Goal: Task Accomplishment & Management: Use online tool/utility

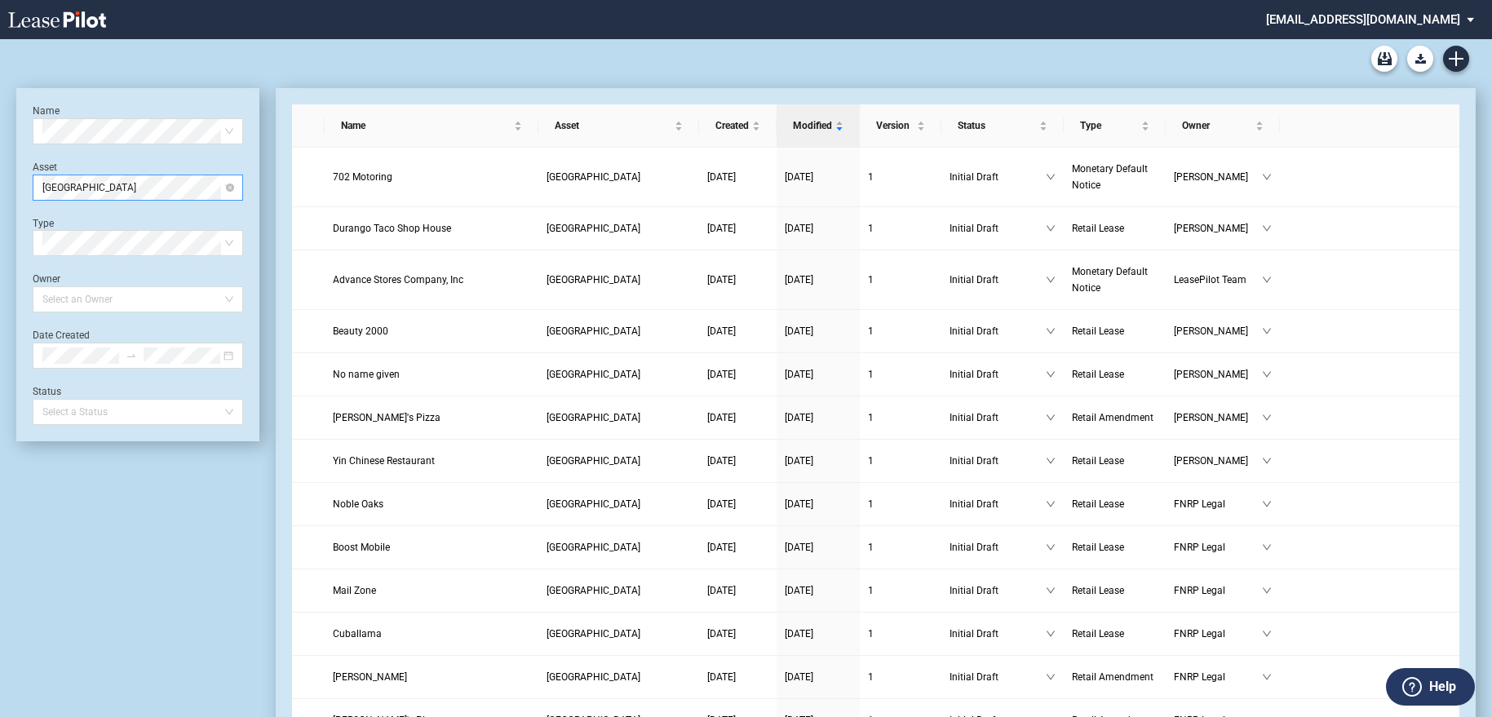
click at [206, 185] on span "Tropicana Center" at bounding box center [137, 187] width 191 height 24
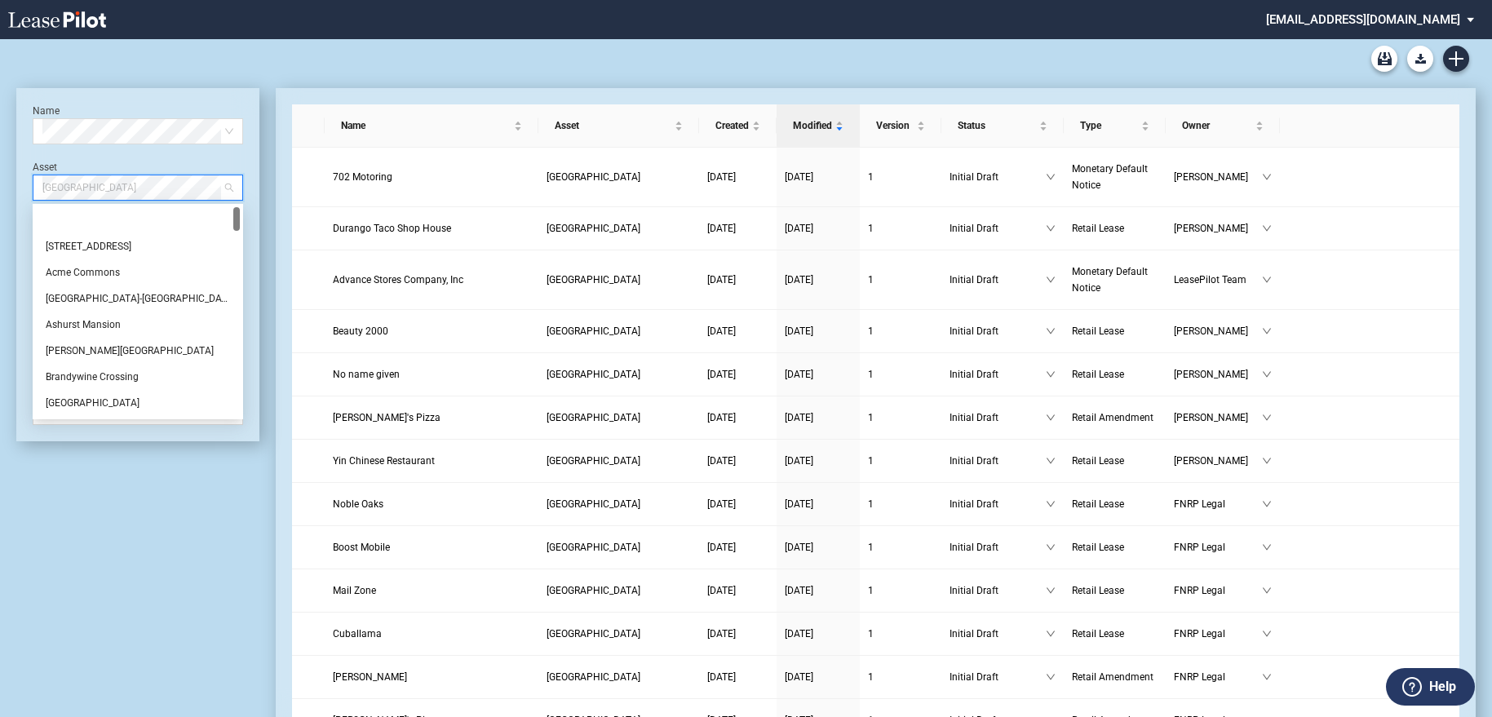
drag, startPoint x: 235, startPoint y: 324, endPoint x: 252, endPoint y: 172, distance: 152.7
click at [252, 172] on div "Name Select name Asset Tropicana Center Type Select Type Owner Select an Owner …" at bounding box center [137, 264] width 243 height 353
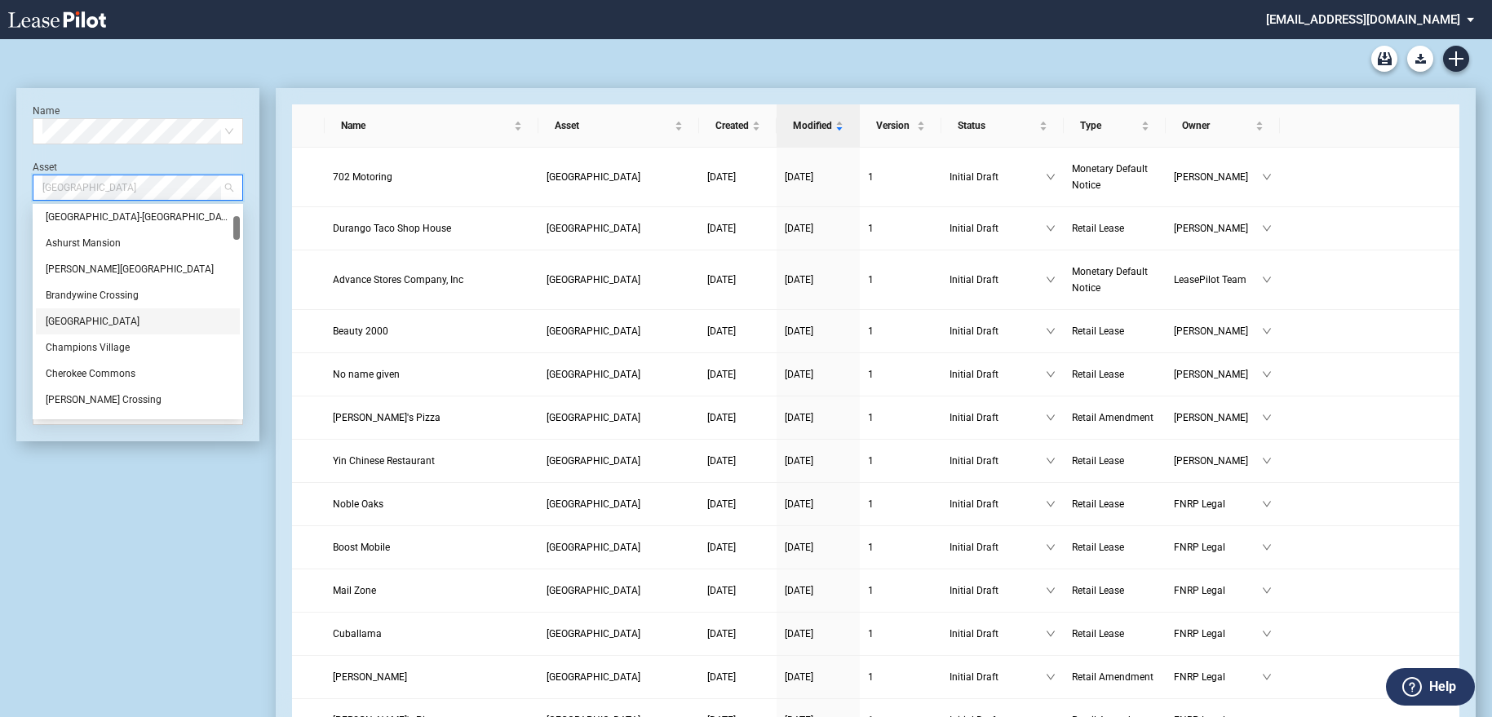
click at [78, 327] on div "[GEOGRAPHIC_DATA]" at bounding box center [138, 321] width 184 height 16
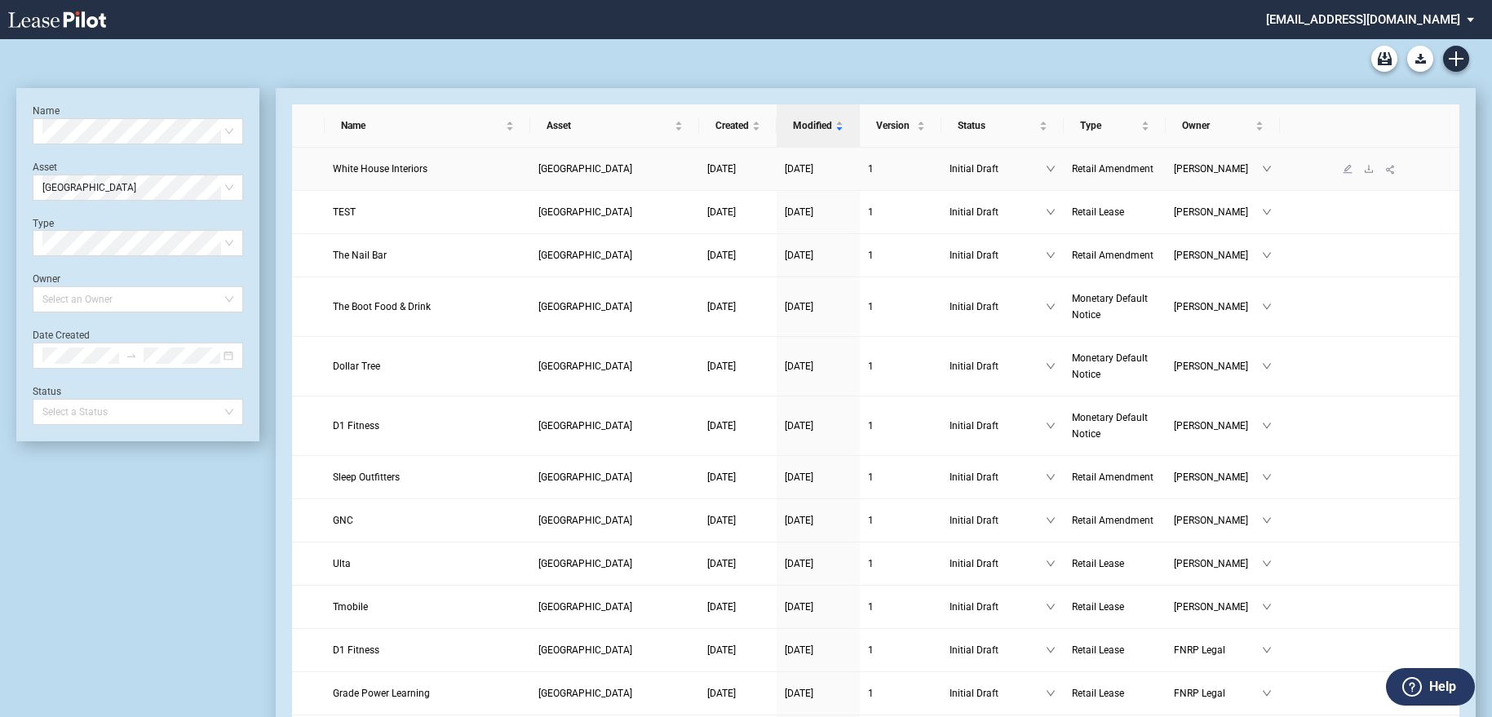
click at [372, 167] on span "White House Interiors" at bounding box center [380, 168] width 95 height 11
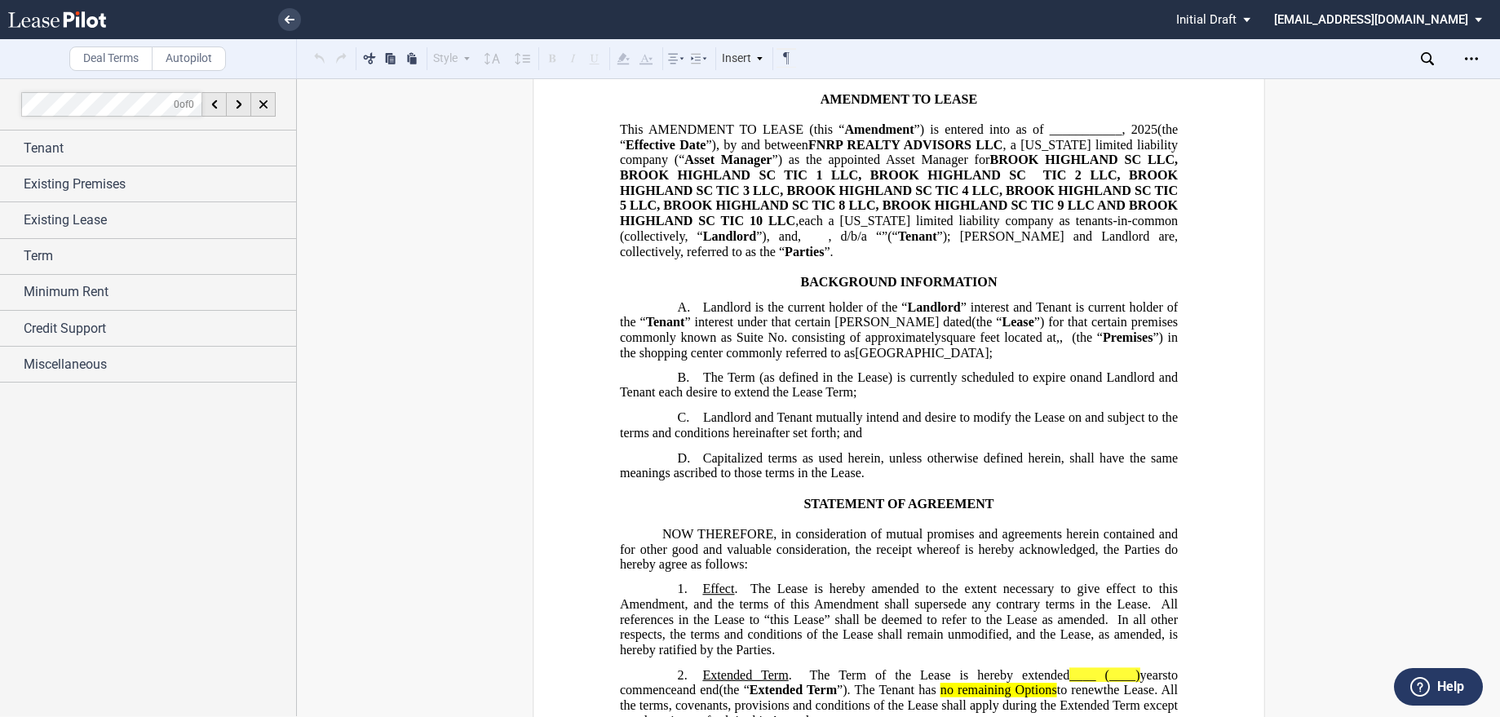
scroll to position [163, 0]
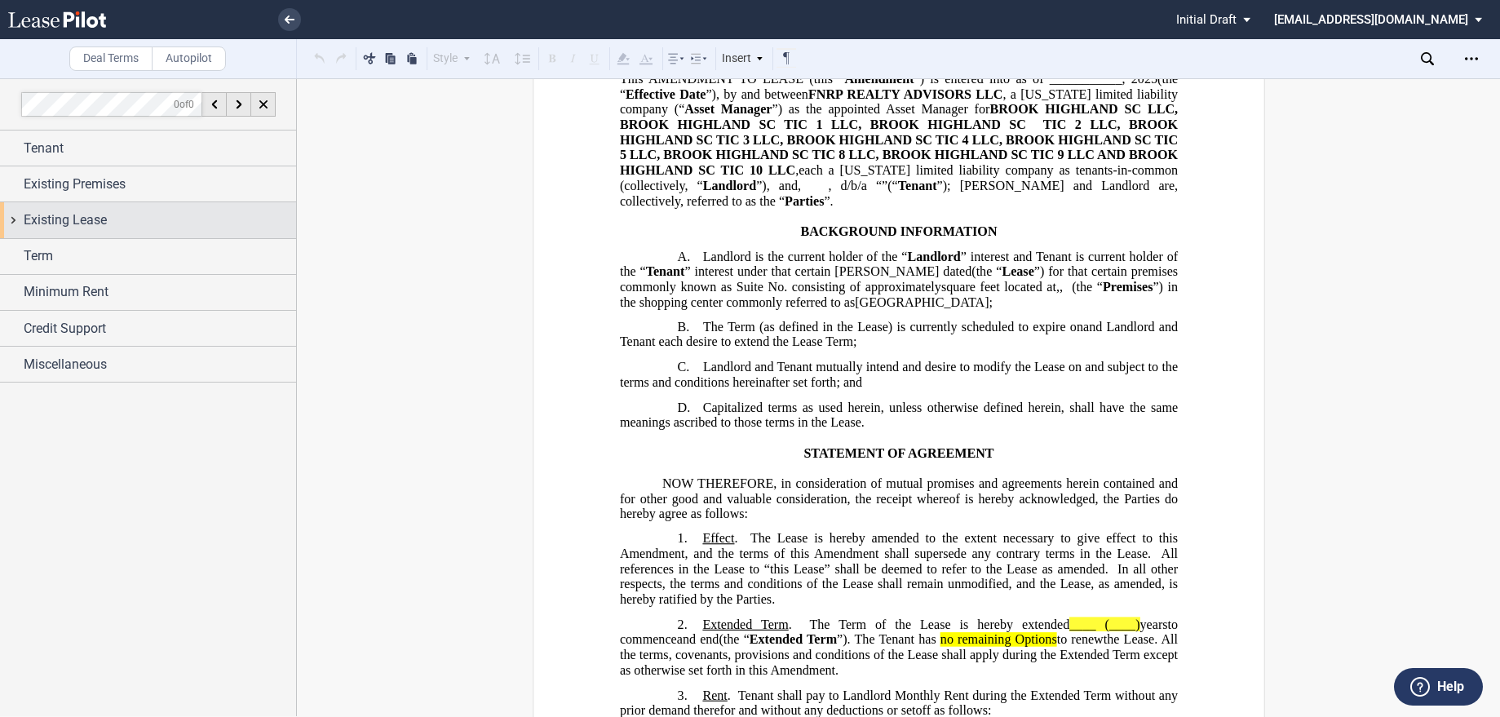
click at [56, 217] on span "Existing Lease" at bounding box center [65, 220] width 83 height 20
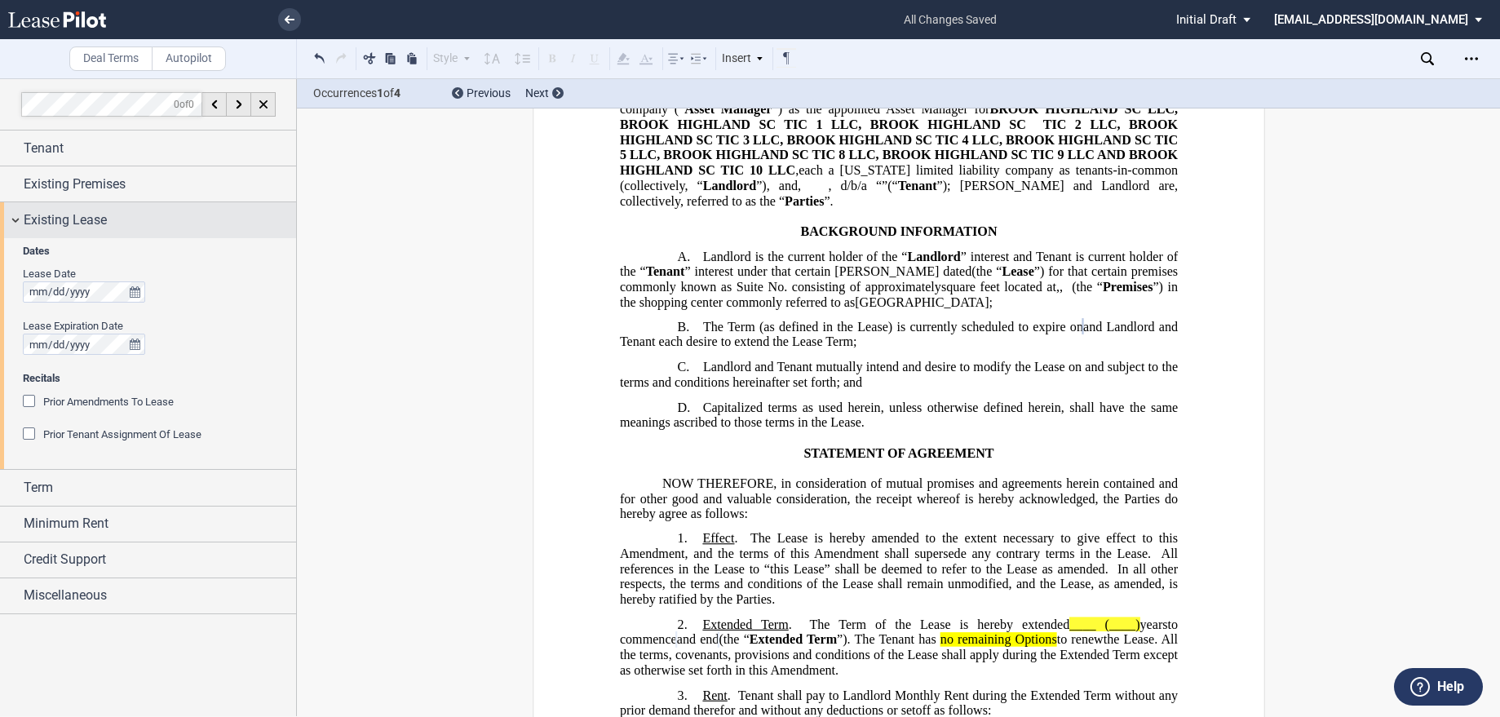
click at [15, 221] on div "Existing Lease" at bounding box center [148, 219] width 296 height 35
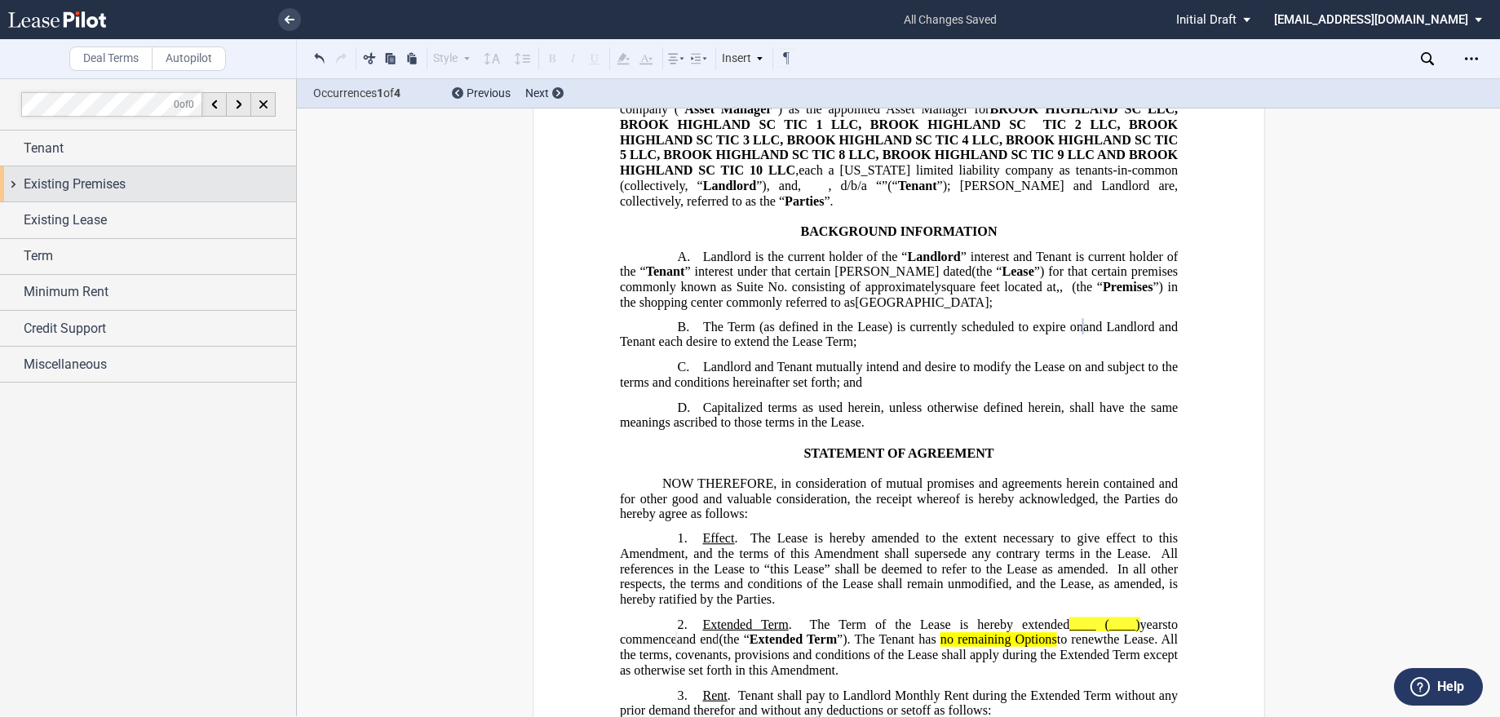
click at [27, 184] on span "Existing Premises" at bounding box center [75, 185] width 102 height 20
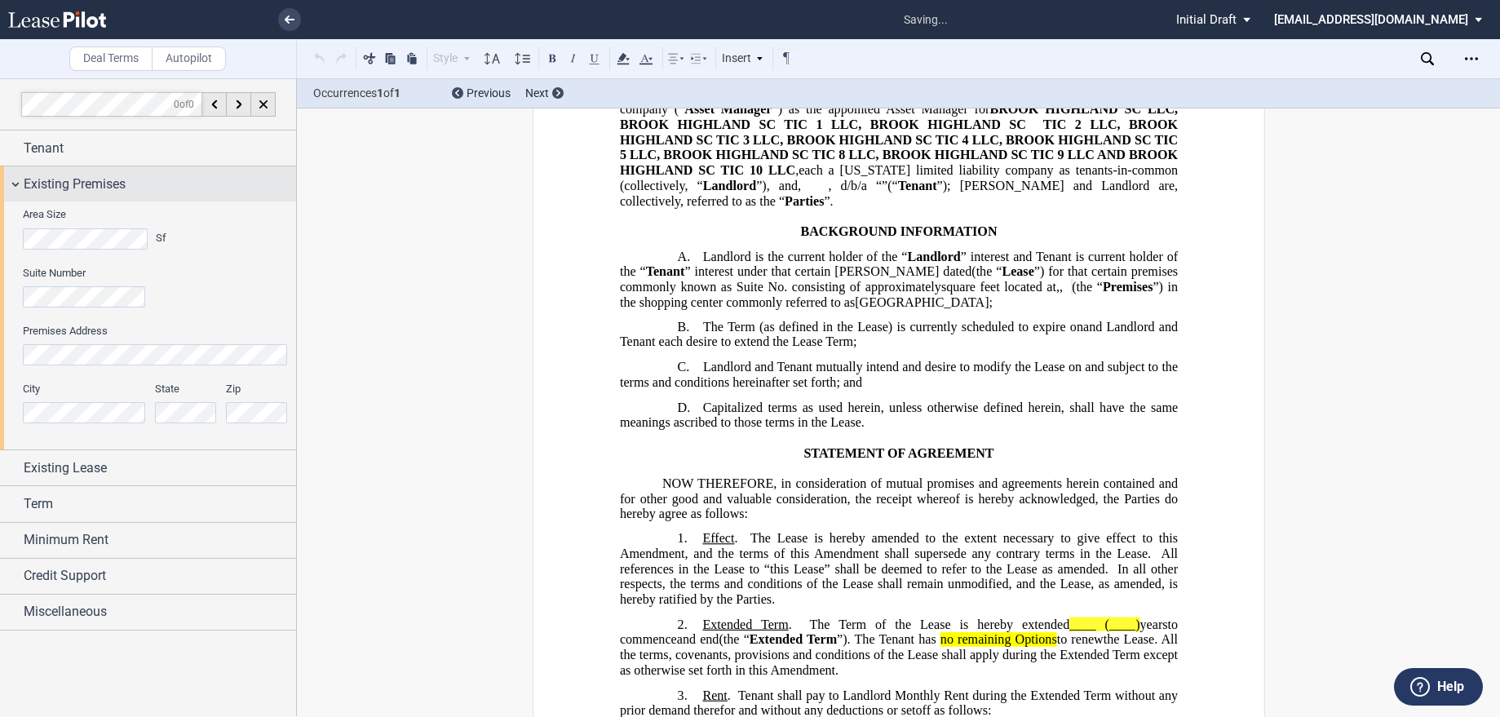
click at [16, 189] on div "Existing Premises" at bounding box center [148, 183] width 296 height 35
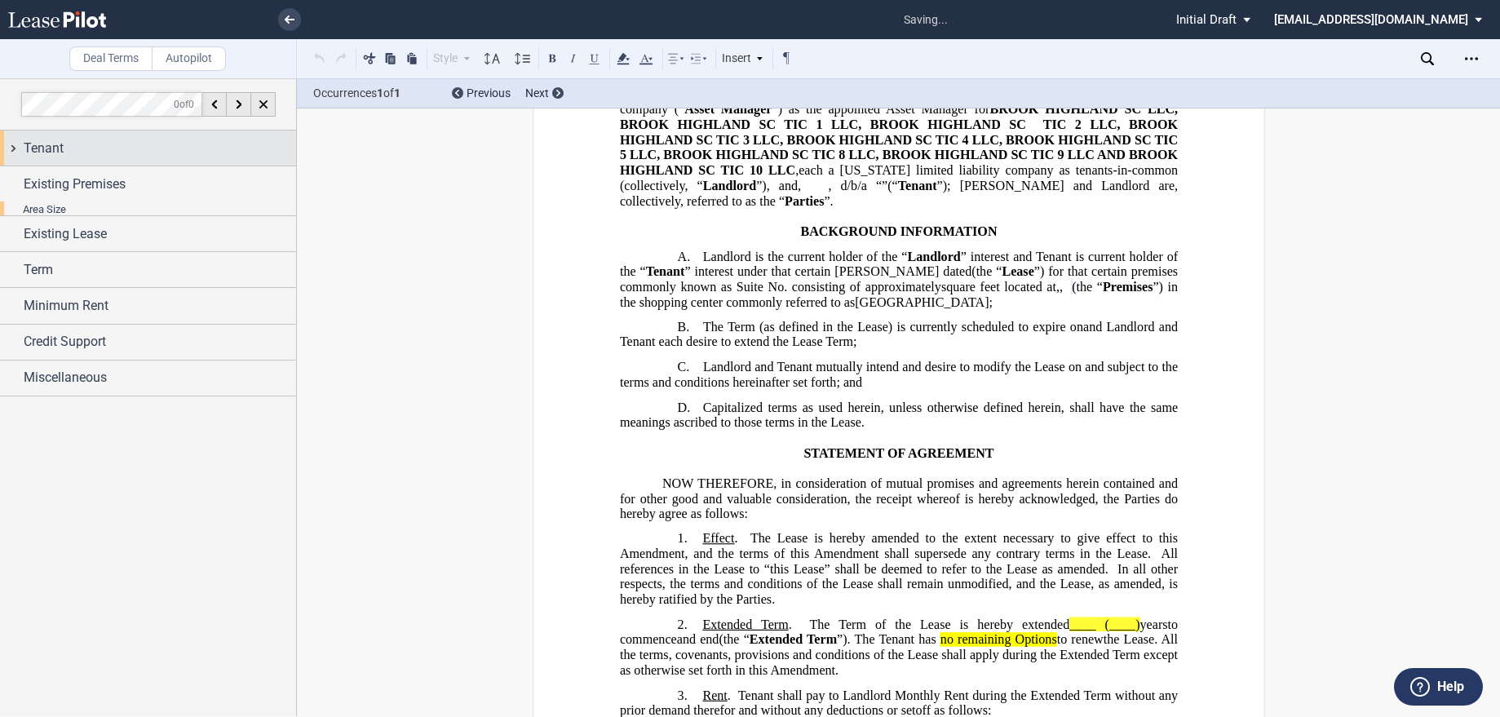
click at [29, 151] on span "Tenant" at bounding box center [44, 149] width 40 height 20
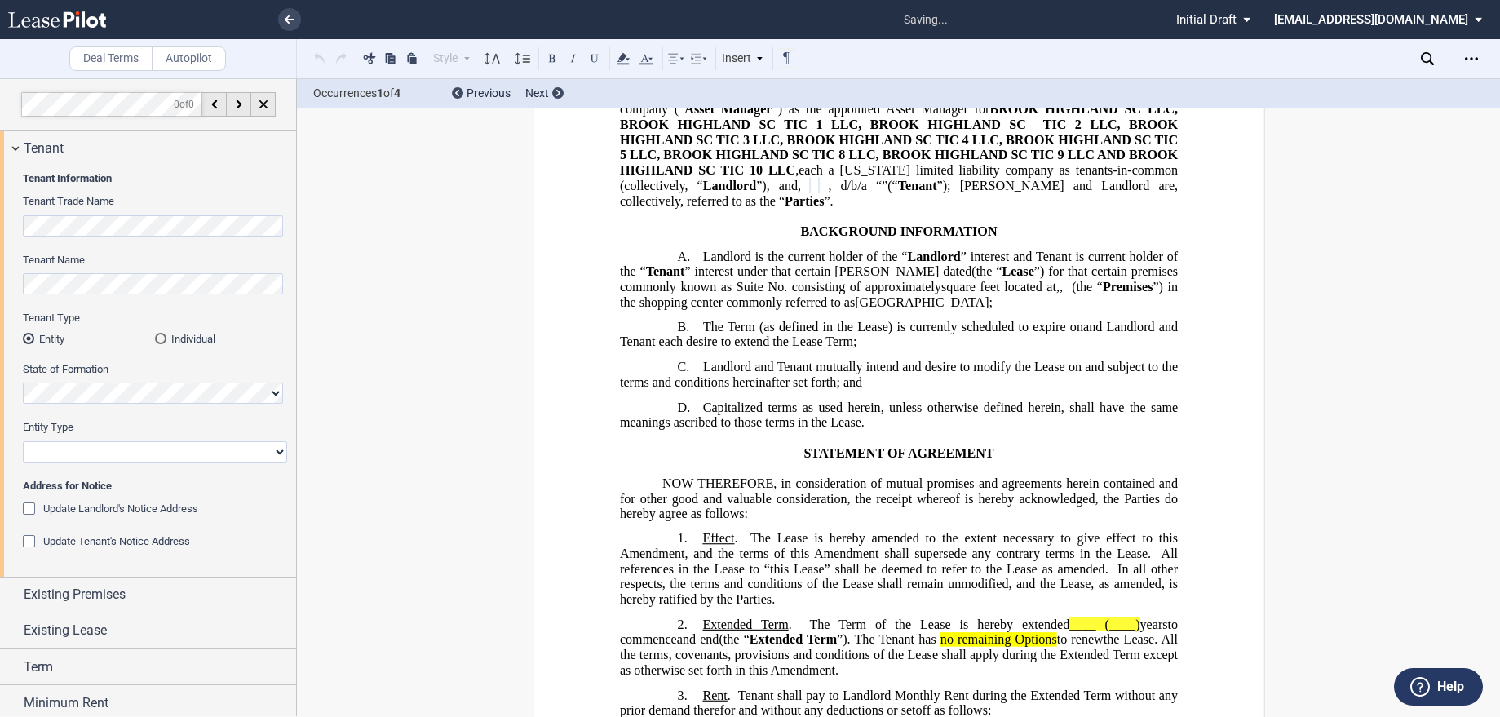
click at [89, 449] on select "Corporation Limited Liability Company General Partnership Limited Partnership O…" at bounding box center [155, 451] width 264 height 21
select select "limited liability company"
click at [23, 441] on select "Corporation Limited Liability Company General Partnership Limited Partnership O…" at bounding box center [155, 451] width 264 height 21
click at [28, 512] on div "Update Landlord's Notice Address" at bounding box center [31, 511] width 16 height 16
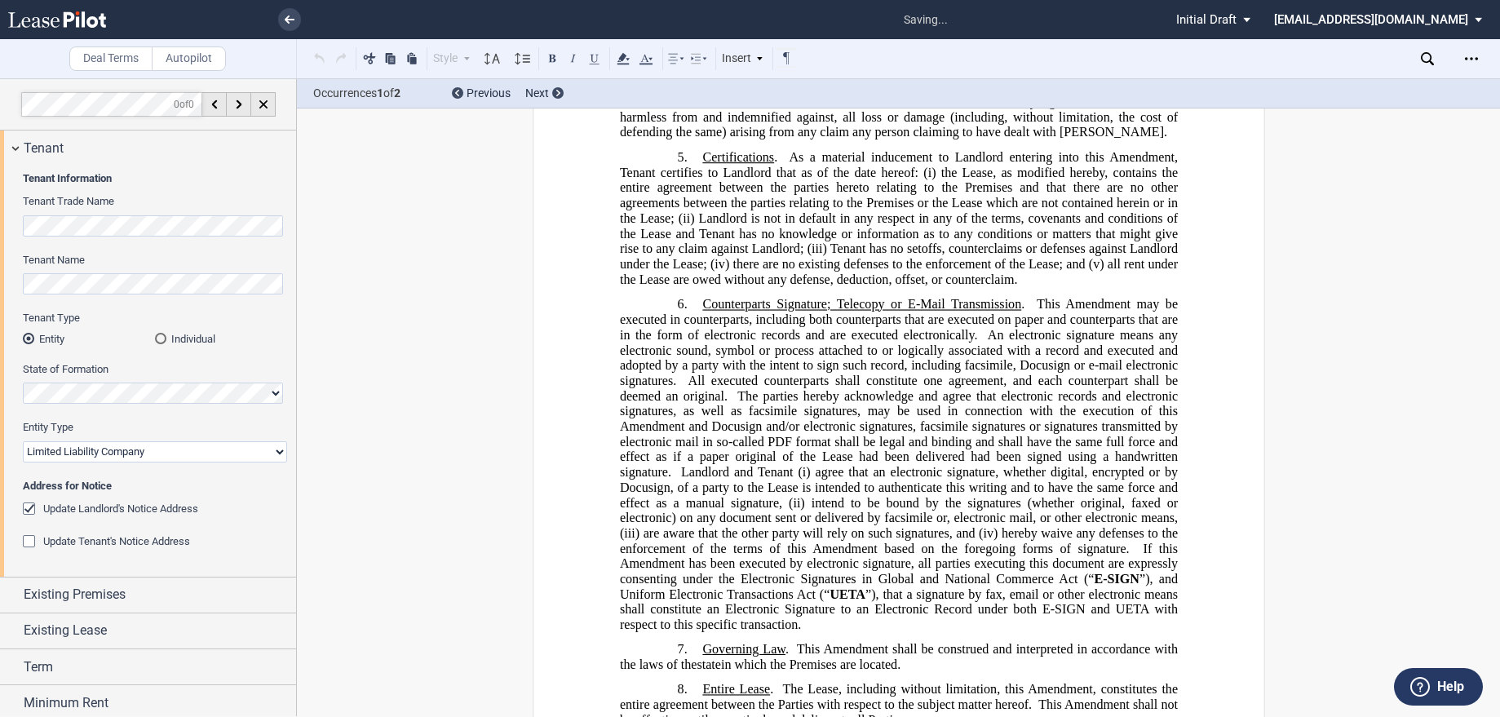
scroll to position [1499, 0]
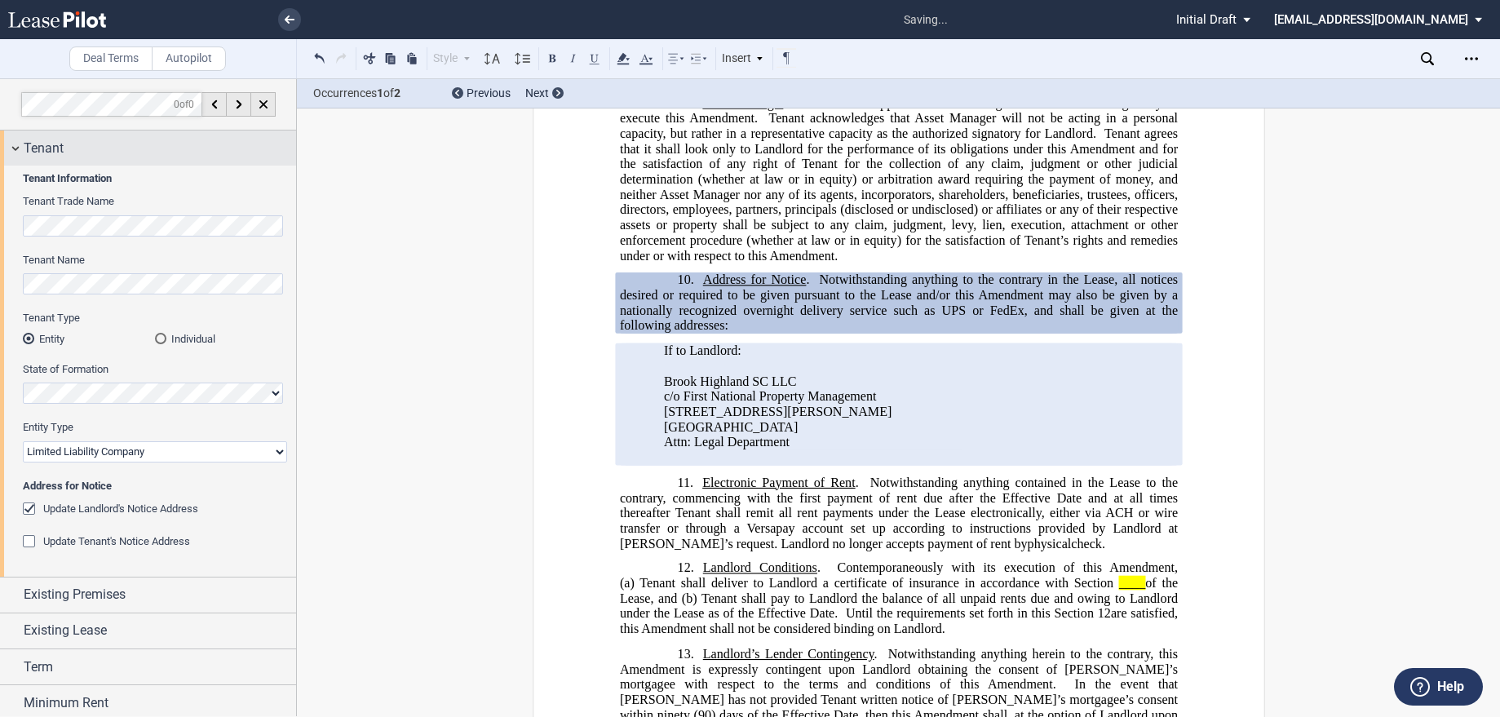
click at [15, 143] on div "Tenant" at bounding box center [148, 148] width 296 height 35
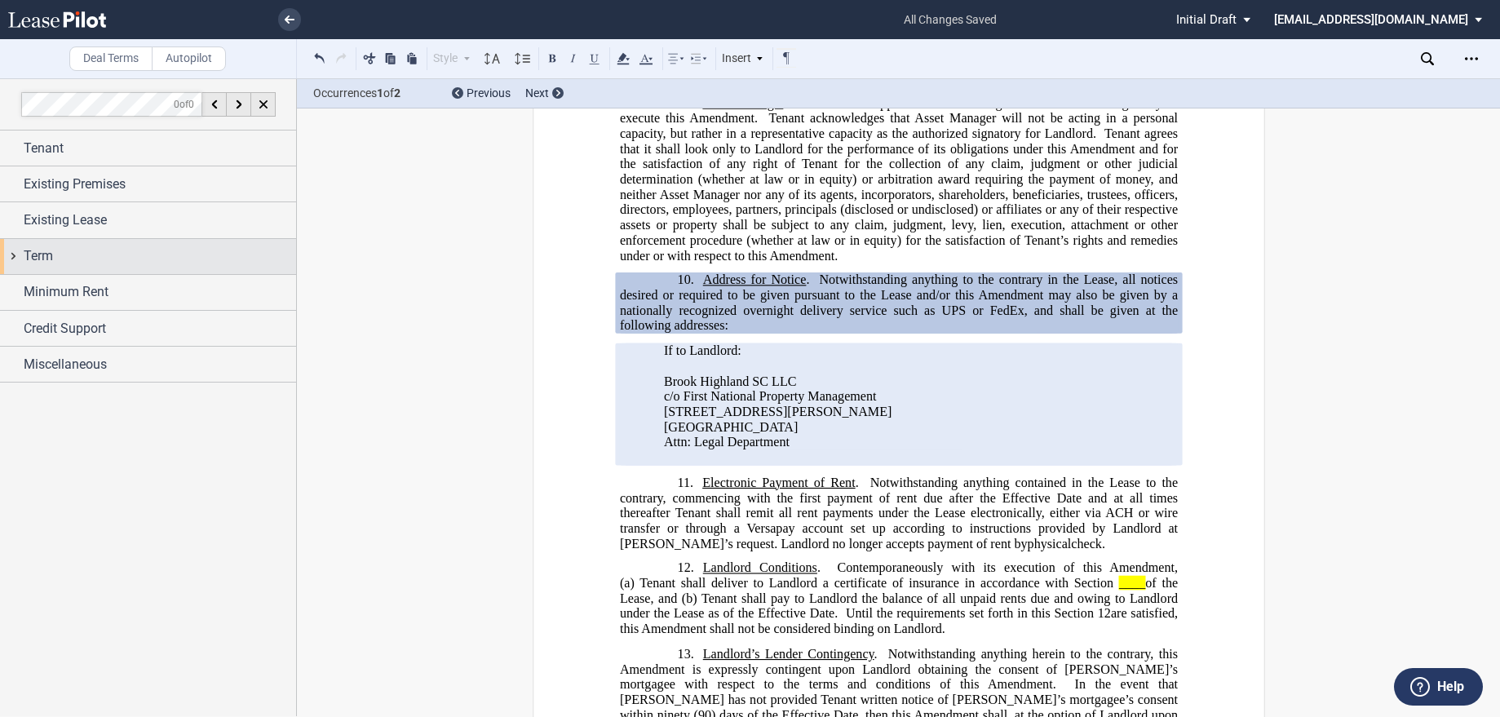
click at [38, 252] on span "Term" at bounding box center [38, 256] width 29 height 20
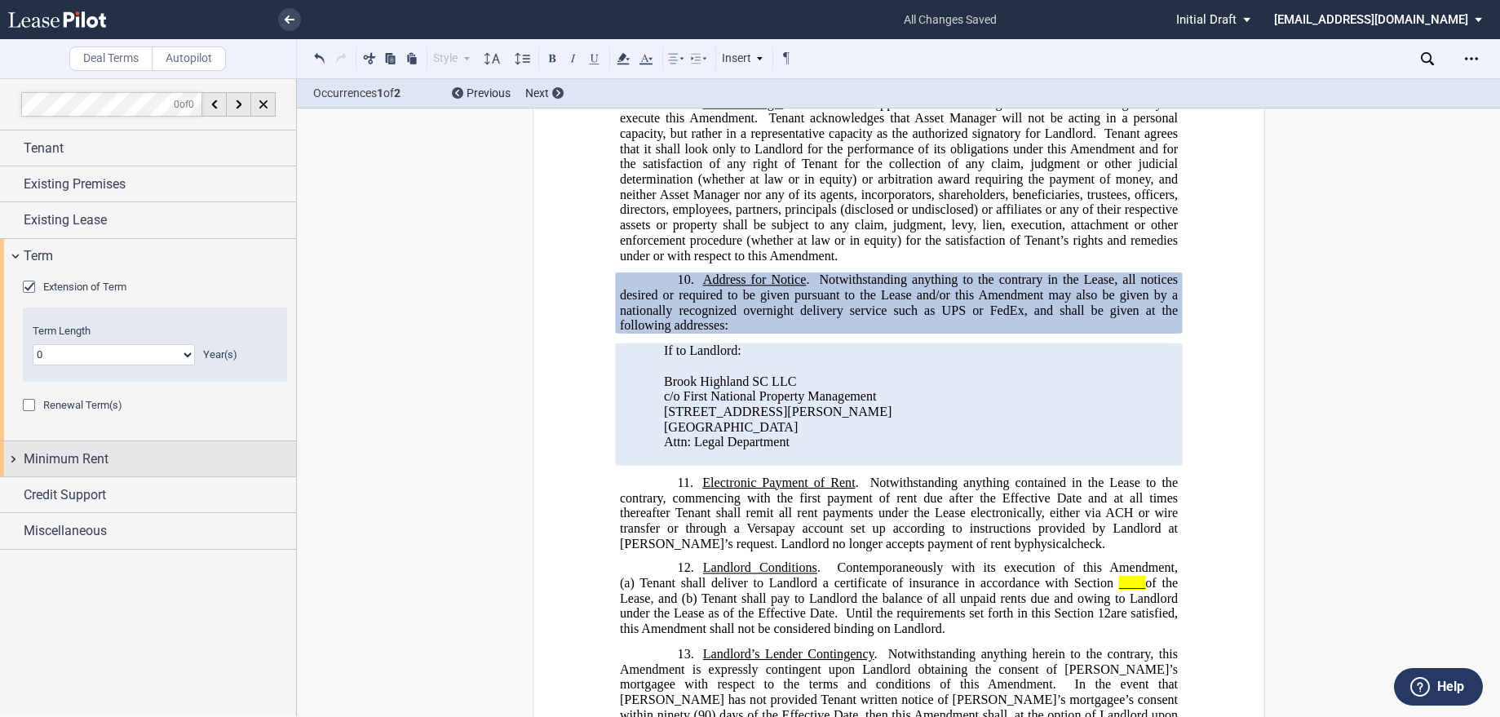
click at [52, 458] on span "Minimum Rent" at bounding box center [66, 459] width 85 height 20
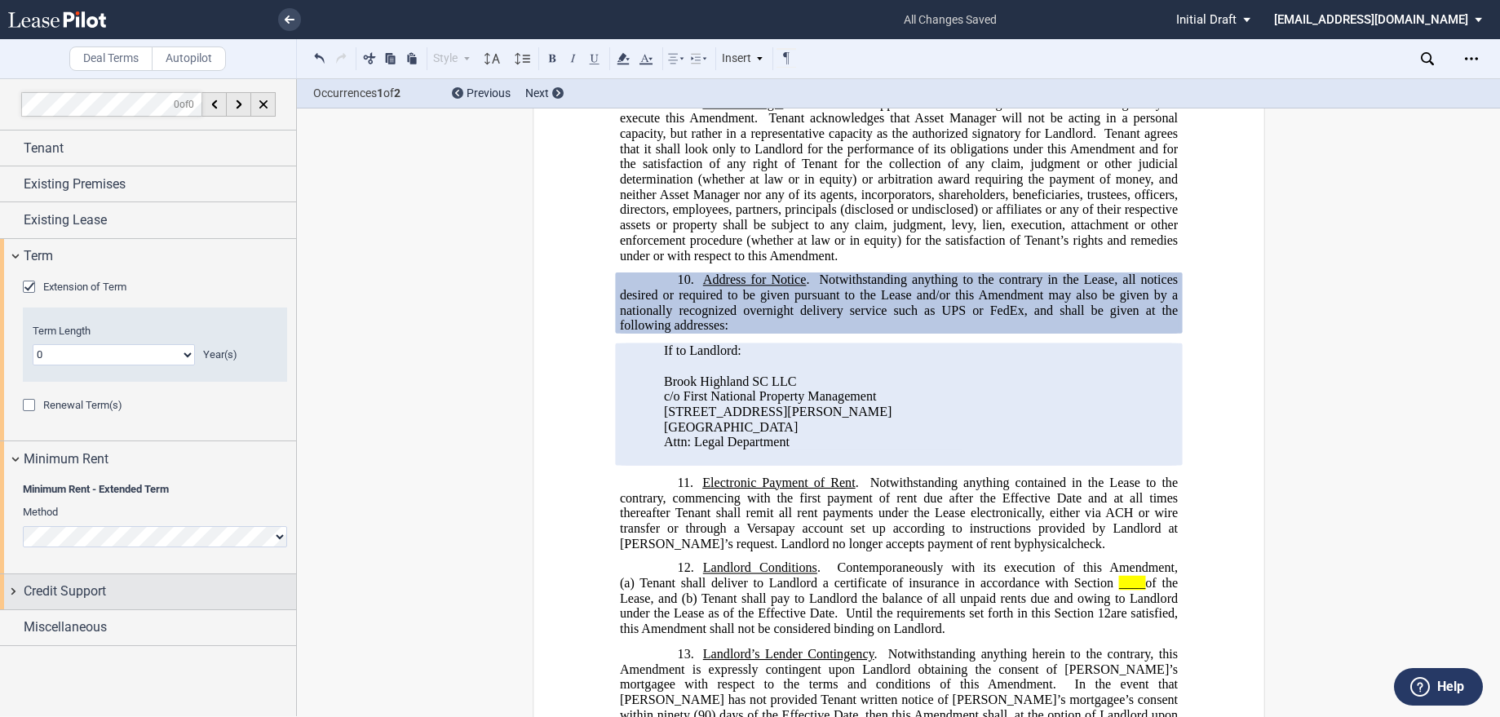
click at [76, 600] on span "Credit Support" at bounding box center [65, 592] width 82 height 20
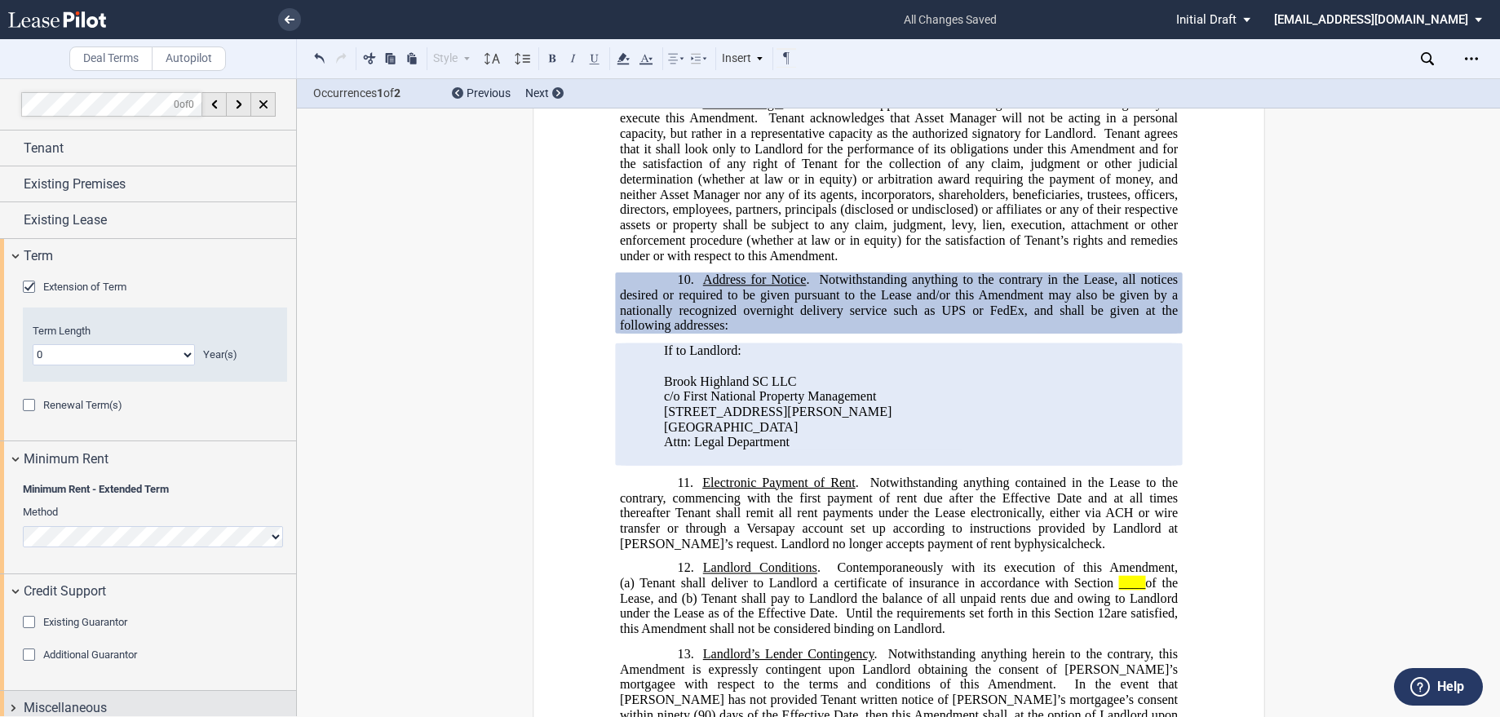
click at [53, 706] on span "Miscellaneous" at bounding box center [65, 708] width 83 height 20
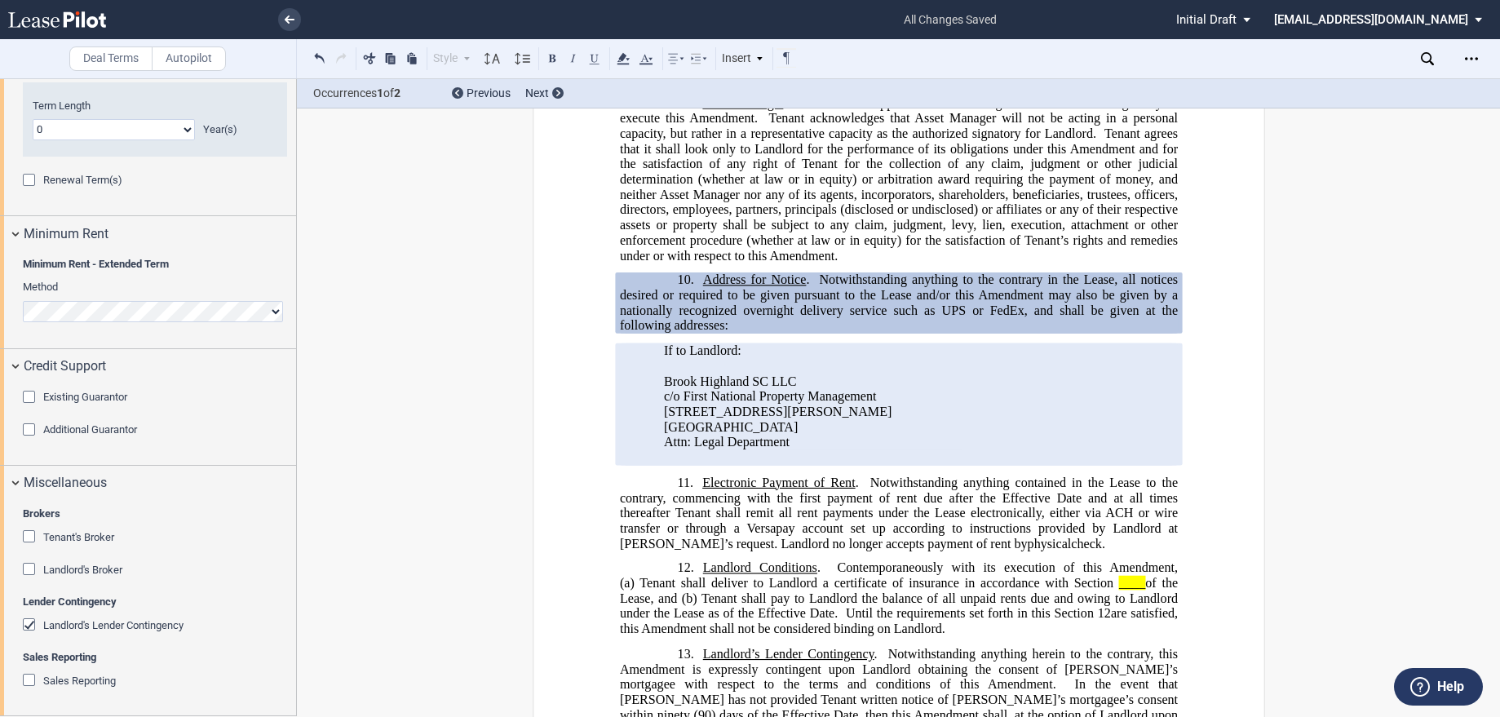
click at [25, 394] on div "Existing Guarantor" at bounding box center [31, 399] width 16 height 16
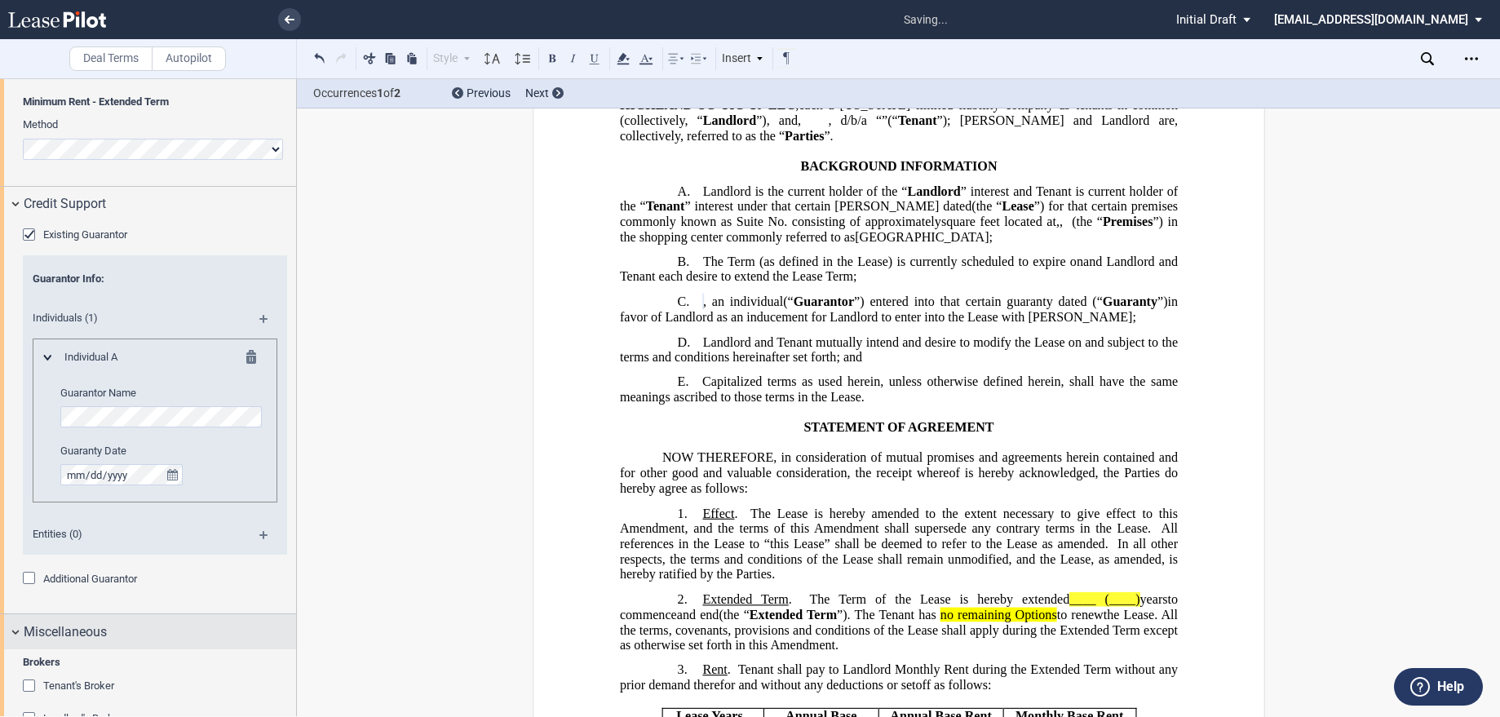
scroll to position [388, 0]
click at [259, 318] on md-icon at bounding box center [270, 324] width 22 height 20
